Goal: Information Seeking & Learning: Learn about a topic

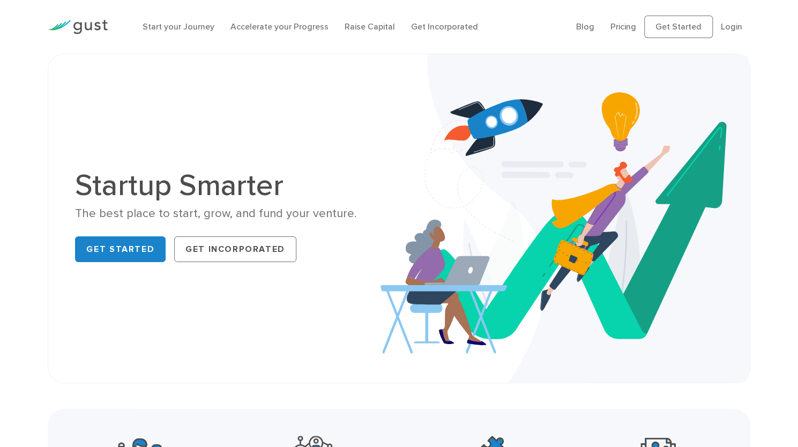
click at [240, 163] on div "Startup Smarter The best place to start, grow, and fund your venture. Get Start…" at bounding box center [398, 218] width 663 height 275
click at [170, 32] on link "Start your Journey" at bounding box center [178, 26] width 72 height 10
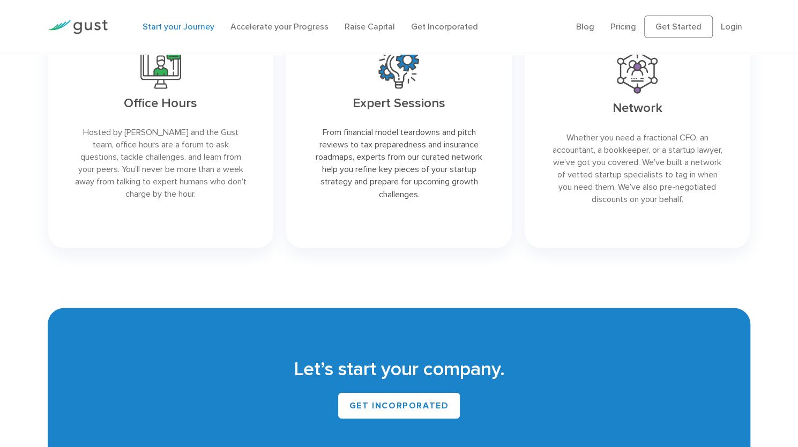
scroll to position [2017, 0]
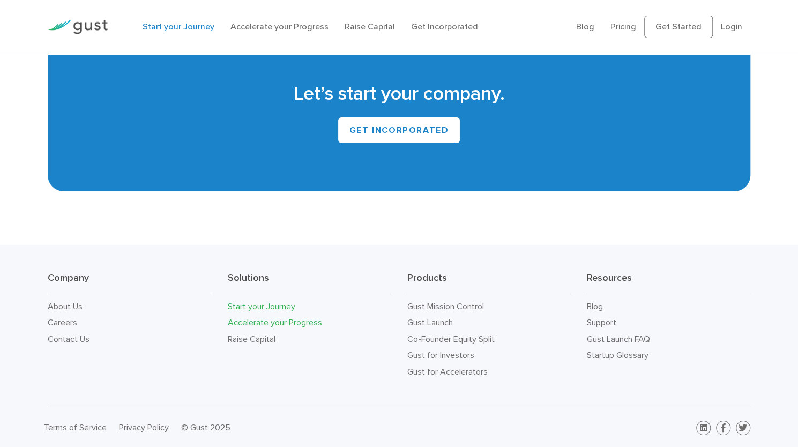
click at [321, 317] on link "Accelerate your Progress" at bounding box center [274, 322] width 94 height 10
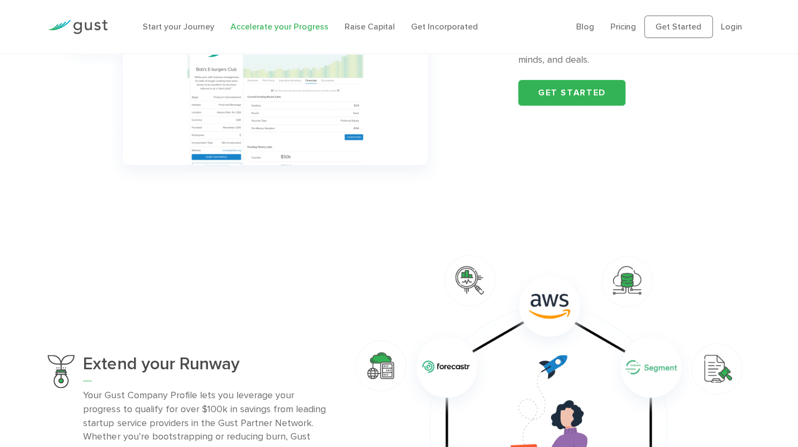
scroll to position [507, 0]
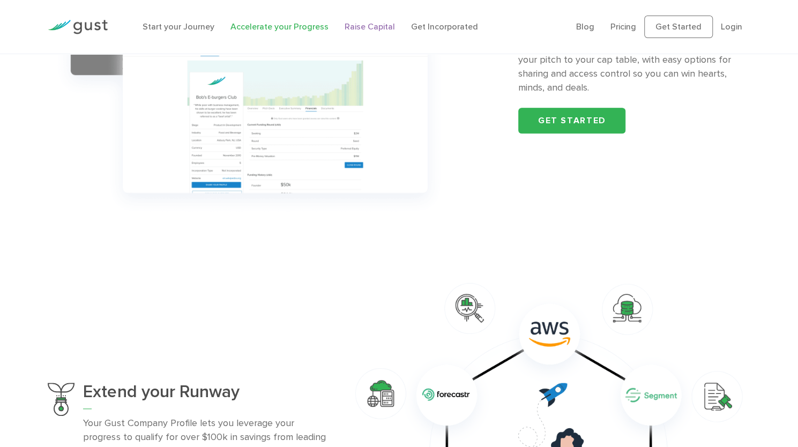
click at [363, 32] on link "Raise Capital" at bounding box center [369, 26] width 50 height 10
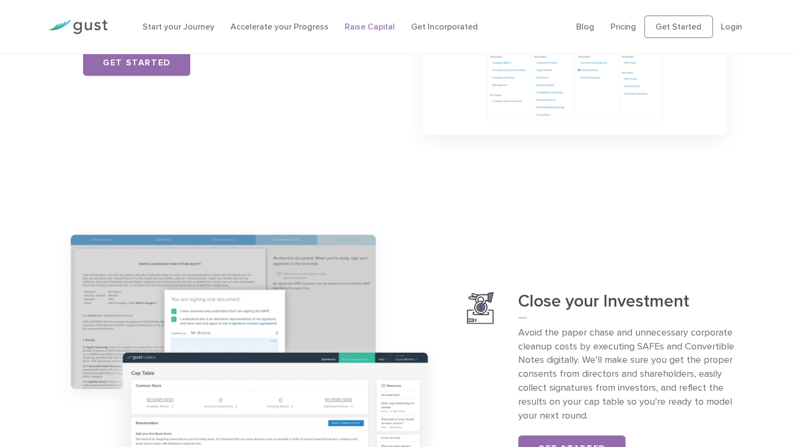
scroll to position [936, 0]
